Goal: Information Seeking & Learning: Learn about a topic

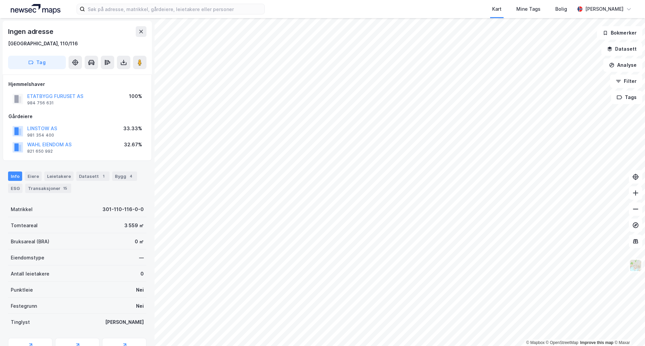
click at [46, 45] on div "[GEOGRAPHIC_DATA], 110/116" at bounding box center [77, 44] width 138 height 8
click at [637, 272] on img at bounding box center [635, 265] width 13 height 13
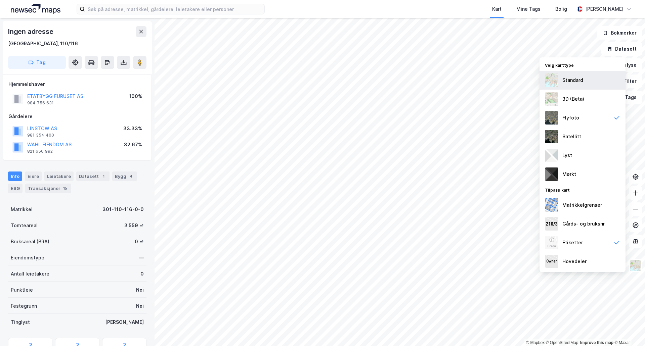
click at [584, 78] on div "Standard" at bounding box center [583, 80] width 86 height 19
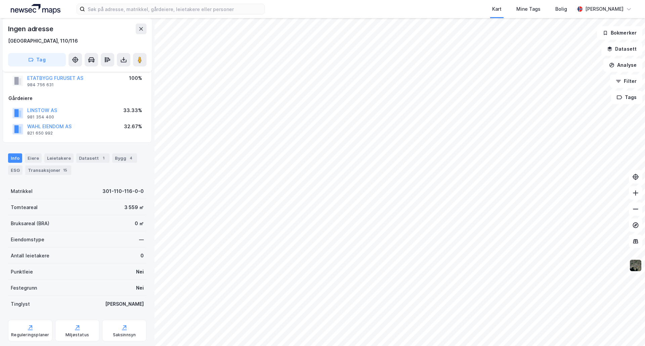
scroll to position [35, 0]
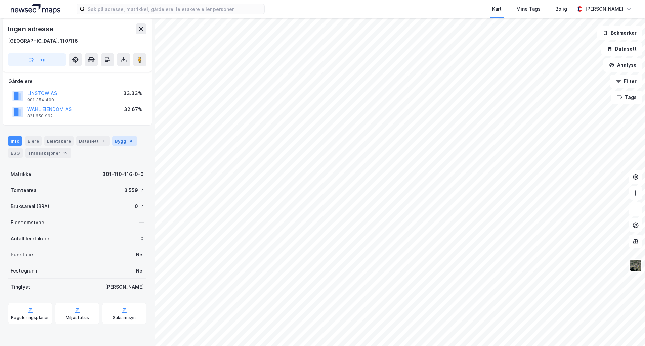
click at [121, 144] on div "Bygg 4" at bounding box center [124, 140] width 25 height 9
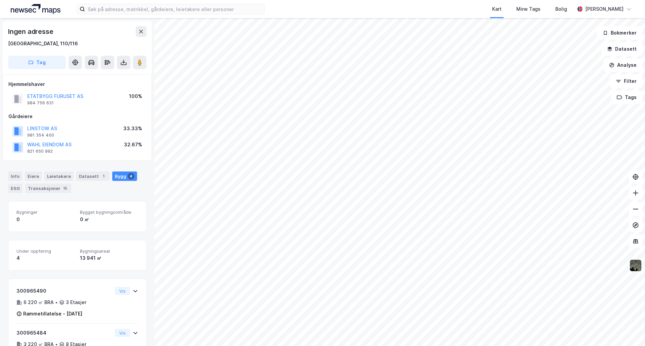
click at [634, 260] on img at bounding box center [635, 265] width 13 height 13
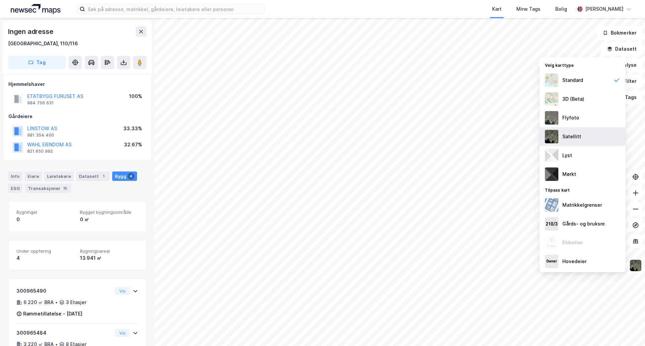
click at [571, 132] on div "Satellitt" at bounding box center [583, 136] width 86 height 19
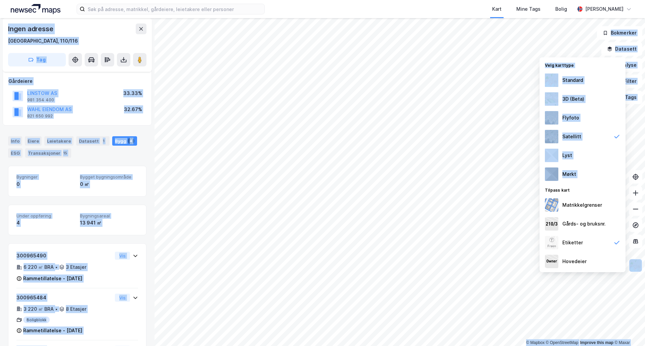
click at [306, 177] on div "© Mapbox © OpenStreetMap Improve this map © Maxar Ingen adresse [STREET_ADDRESS…" at bounding box center [322, 182] width 645 height 328
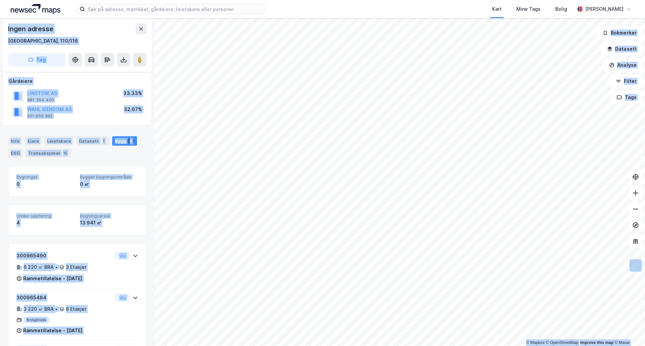
click at [98, 24] on div "Ingen adresse" at bounding box center [77, 29] width 138 height 11
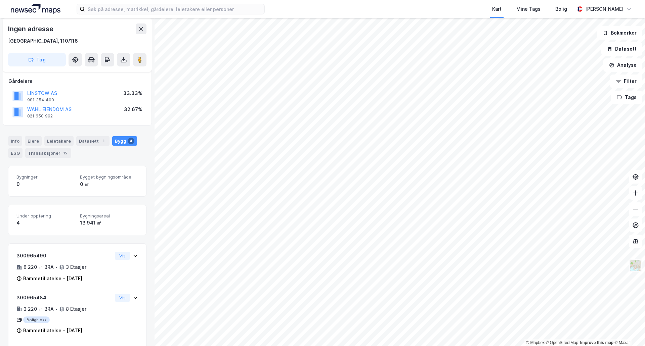
click at [637, 271] on img at bounding box center [635, 265] width 13 height 13
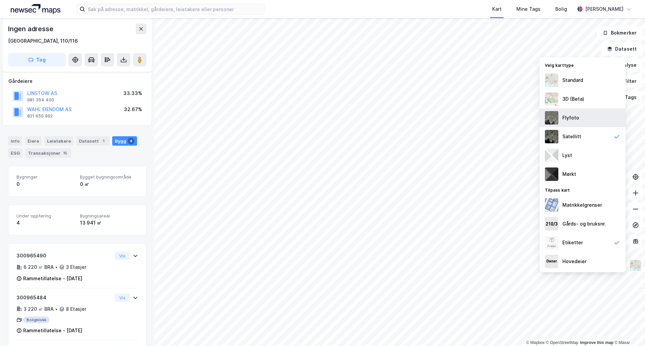
click at [576, 116] on div "Flyfoto" at bounding box center [570, 118] width 17 height 8
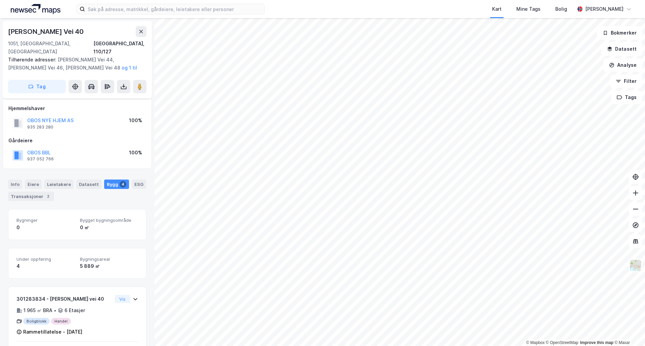
scroll to position [35, 0]
